Goal: Transaction & Acquisition: Obtain resource

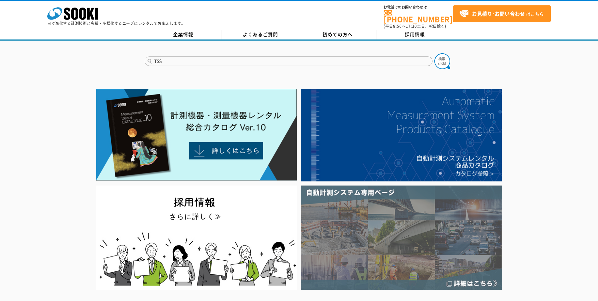
type input "TSS"
click at [434, 53] on button at bounding box center [442, 61] width 16 height 16
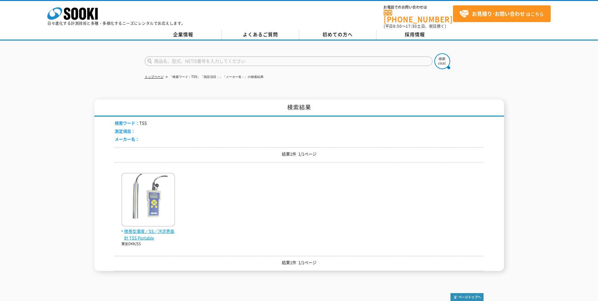
click at [138, 228] on span "携帯型濁度／SS／汚泥界面計 TSS Portable" at bounding box center [148, 234] width 54 height 13
click at [161, 197] on img at bounding box center [148, 200] width 54 height 55
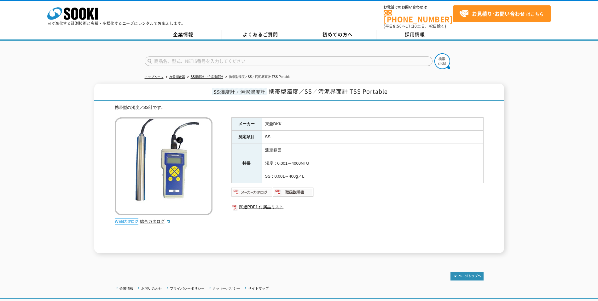
click at [251, 190] on img at bounding box center [251, 192] width 41 height 10
drag, startPoint x: 351, startPoint y: 87, endPoint x: 367, endPoint y: 87, distance: 16.4
click at [367, 87] on span "携帯型濁度／SS／汚泥界面計 TSS Portable" at bounding box center [327, 91] width 119 height 9
drag, startPoint x: 367, startPoint y: 87, endPoint x: 278, endPoint y: 87, distance: 89.5
click at [283, 88] on span "携帯型濁度／SS／汚泥界面計 TSS Portable" at bounding box center [327, 91] width 119 height 9
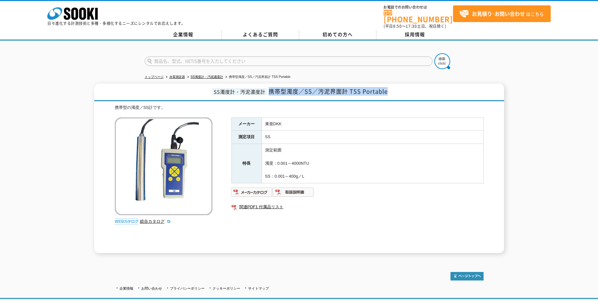
drag, startPoint x: 270, startPoint y: 86, endPoint x: 390, endPoint y: 85, distance: 120.1
click at [390, 85] on h1 "SS濁度計・汚泥濃度計 携帯型濁度／SS／汚泥界面計 TSS Portable" at bounding box center [299, 93] width 410 height 18
copy span "携帯型濁度／SS／汚泥界面計 TSS Portable"
click at [296, 192] on img at bounding box center [293, 192] width 41 height 10
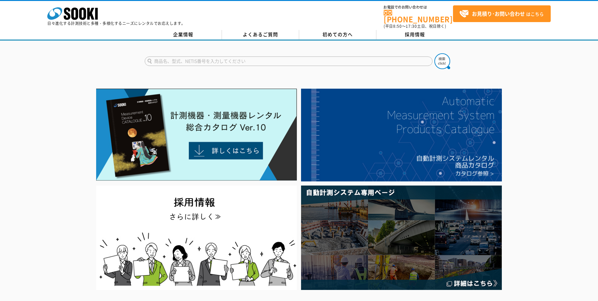
click at [216, 56] on input "text" at bounding box center [289, 60] width 288 height 9
type input "d"
type input "濁度"
click at [440, 56] on img at bounding box center [442, 61] width 16 height 16
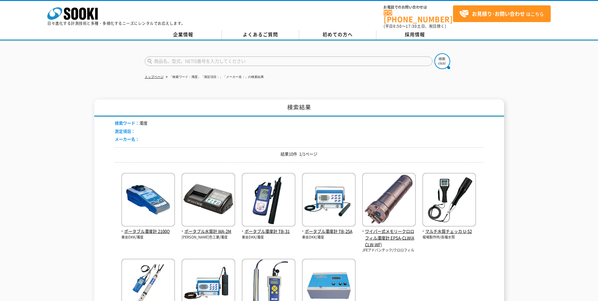
scroll to position [95, 0]
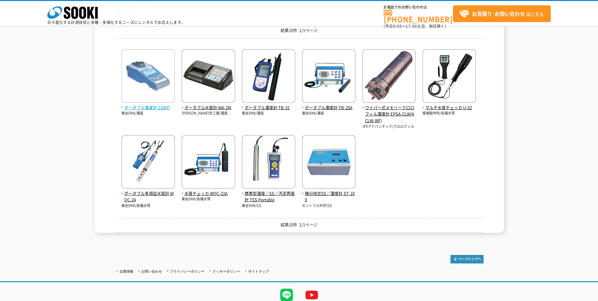
click at [149, 107] on span "ポータブル濁度計 2100Q" at bounding box center [148, 107] width 54 height 7
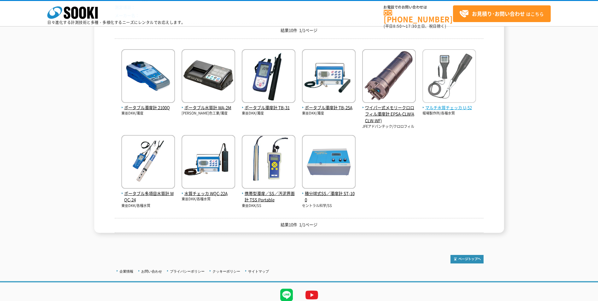
click at [454, 107] on span "マルチ水質チェッカ U-52" at bounding box center [449, 107] width 54 height 7
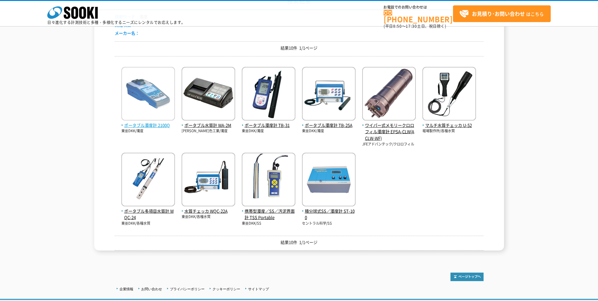
scroll to position [119, 0]
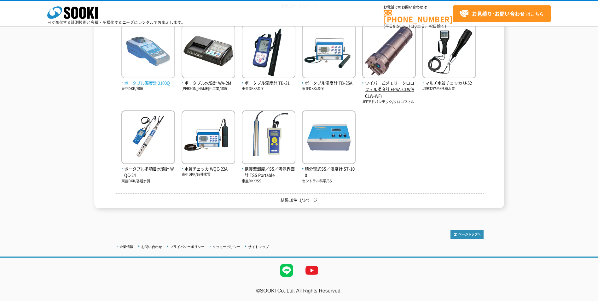
click at [154, 82] on span "ポータブル濁度計 2100Q" at bounding box center [148, 83] width 54 height 7
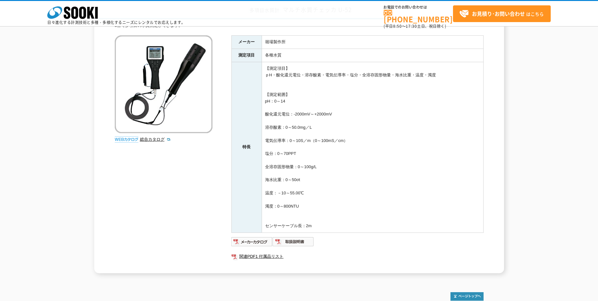
scroll to position [63, 0]
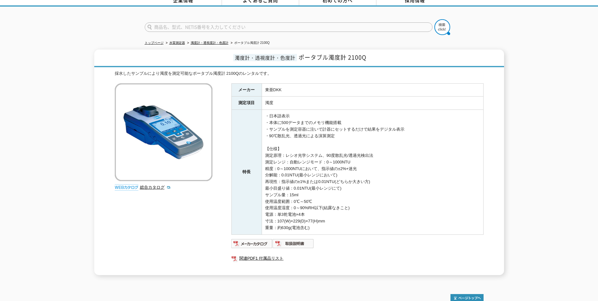
scroll to position [69, 0]
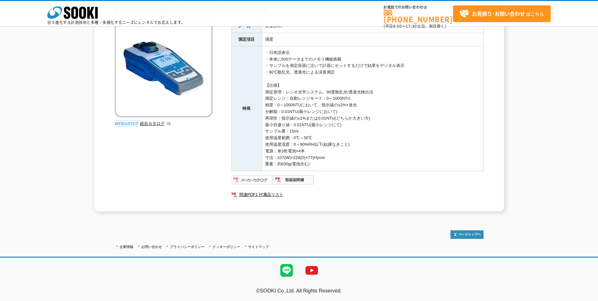
click at [251, 180] on img at bounding box center [251, 180] width 41 height 10
